Goal: Transaction & Acquisition: Book appointment/travel/reservation

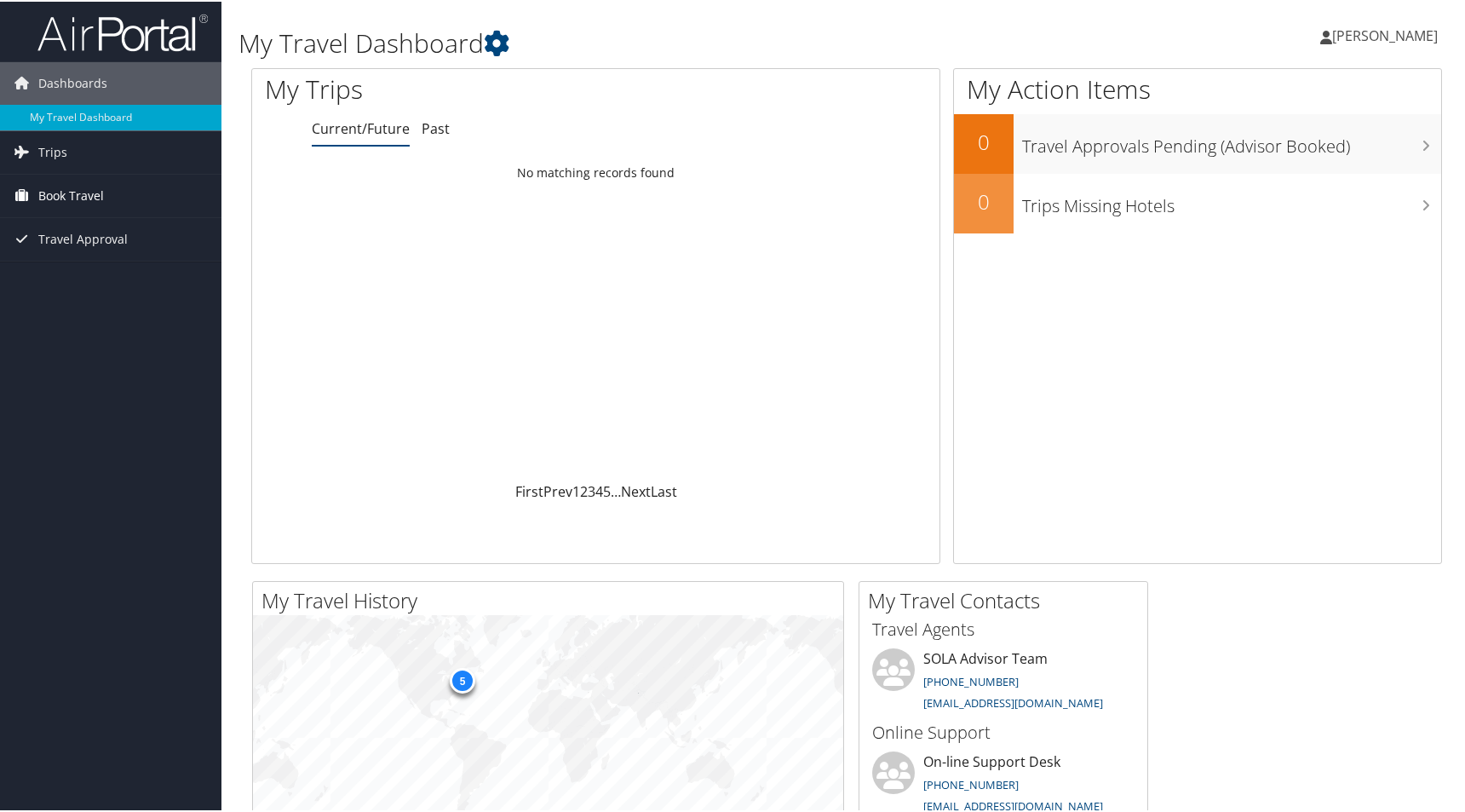
click at [75, 198] on span "Book Travel" at bounding box center [70, 195] width 66 height 43
click at [92, 253] on link "Book/Manage Online Trips" at bounding box center [111, 253] width 221 height 25
